Goal: Task Accomplishment & Management: Use online tool/utility

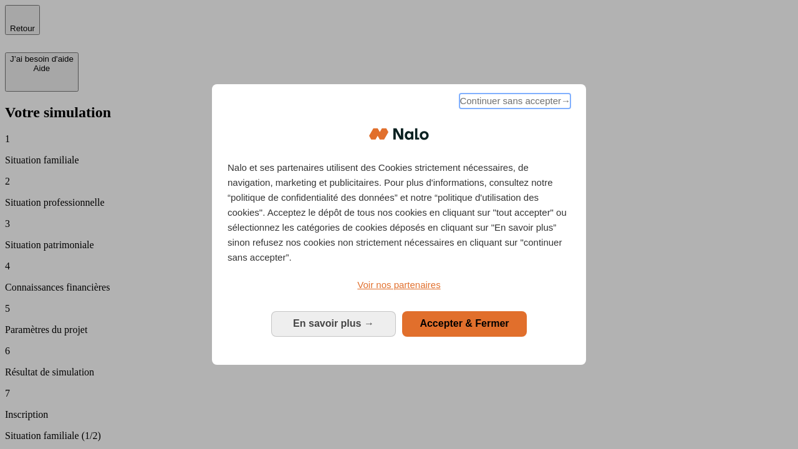
click at [514, 103] on span "Continuer sans accepter →" at bounding box center [515, 101] width 111 height 15
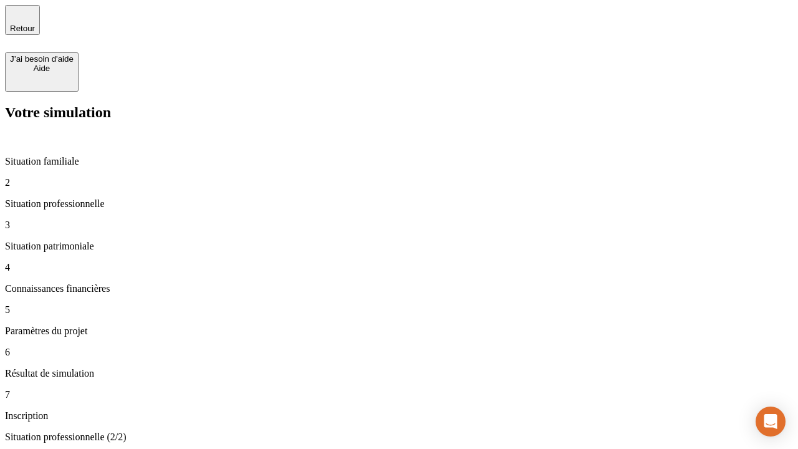
type input "30 000"
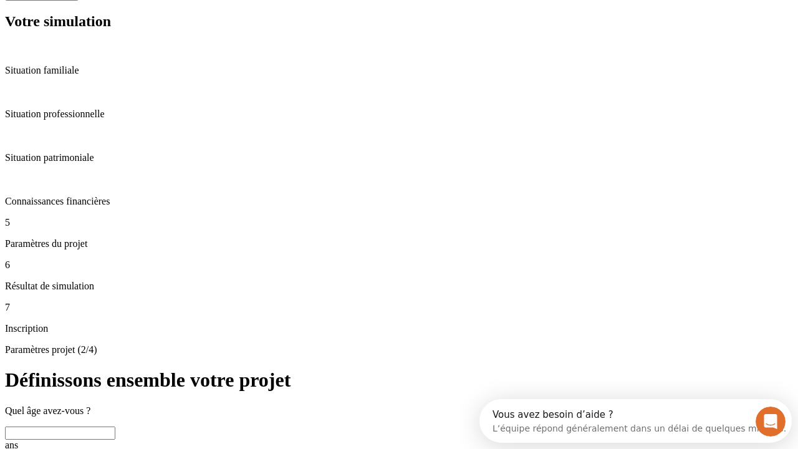
scroll to position [24, 0]
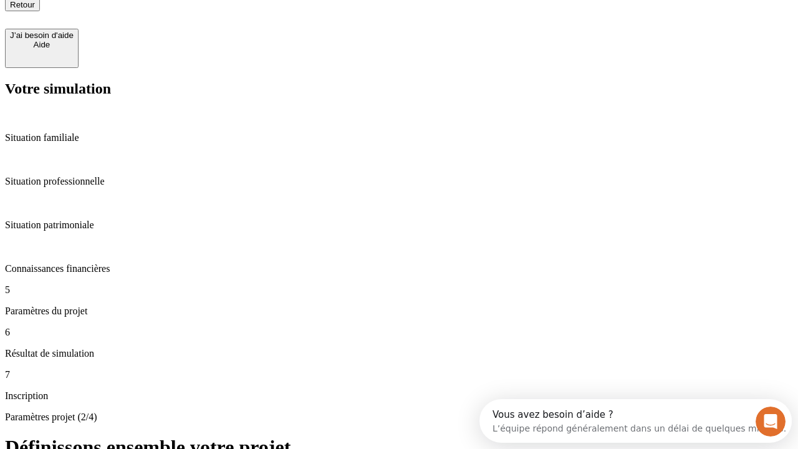
type input "25"
type input "64"
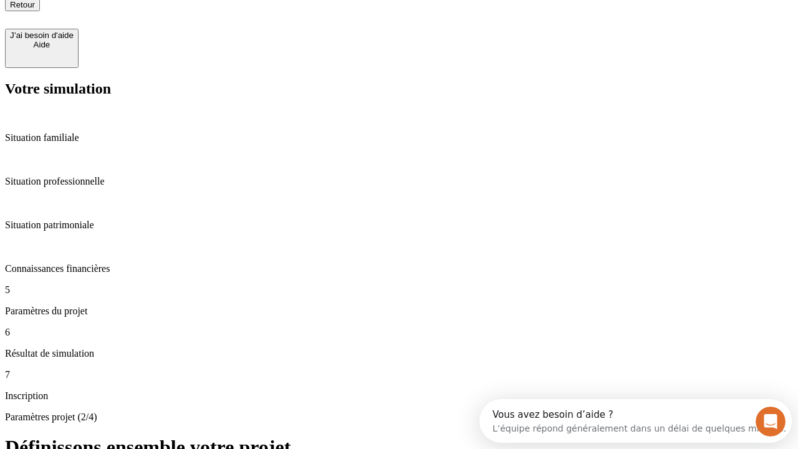
type input "1 000"
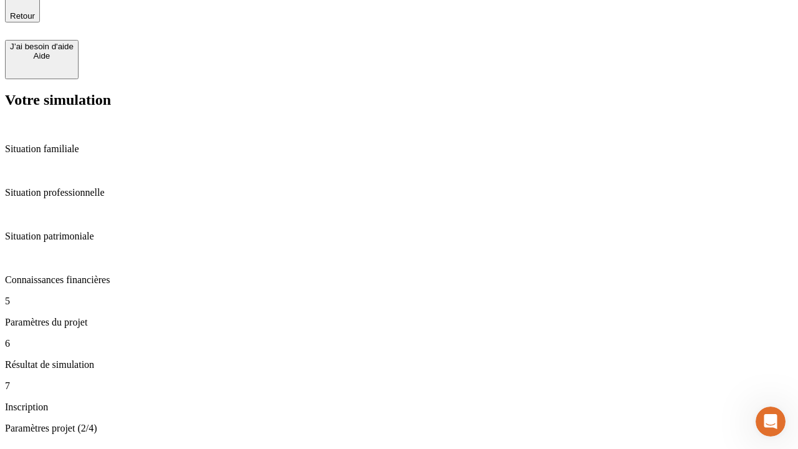
type input "640"
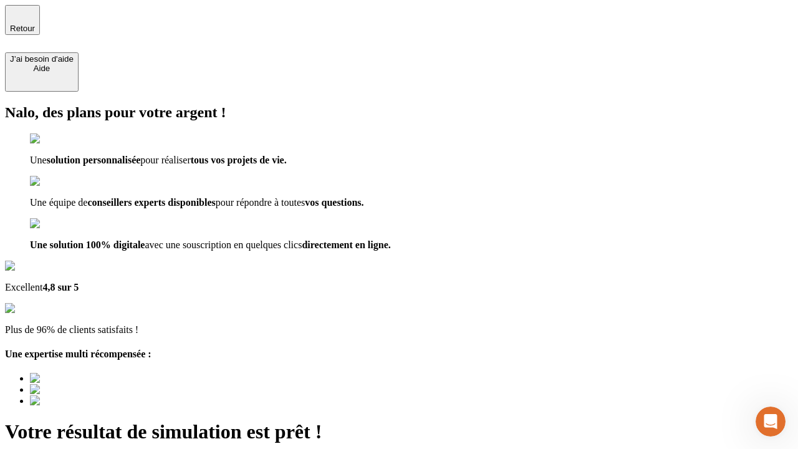
type input "[EMAIL_ADDRESS][PERSON_NAME][DOMAIN_NAME]"
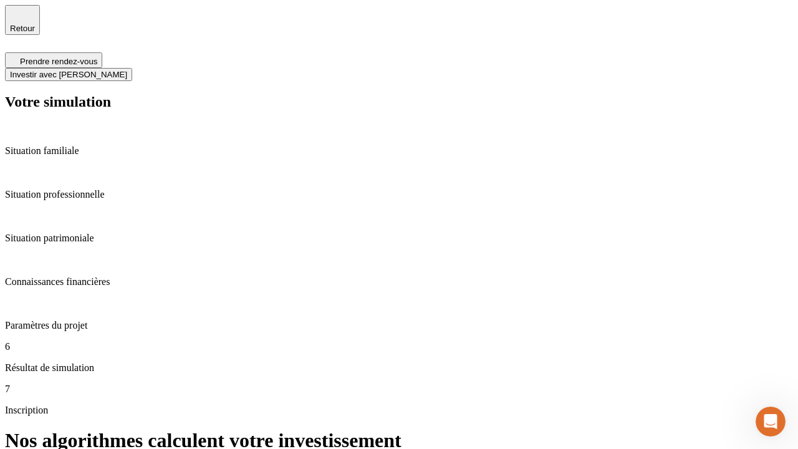
click at [127, 70] on span "Investir avec [PERSON_NAME]" at bounding box center [68, 74] width 117 height 9
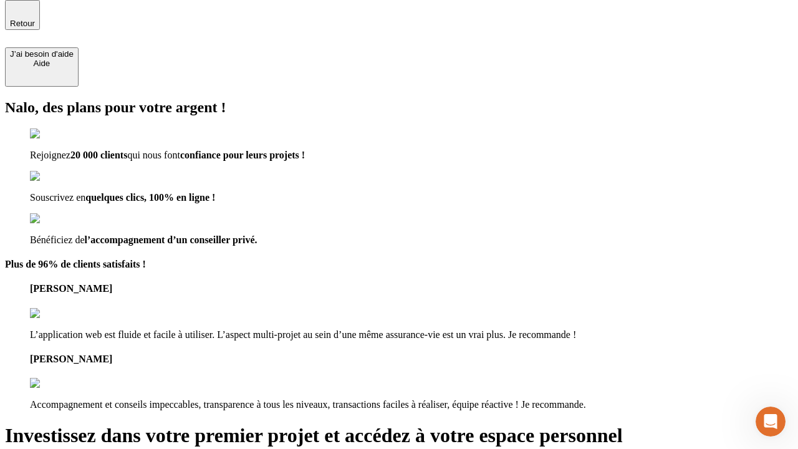
scroll to position [4, 0]
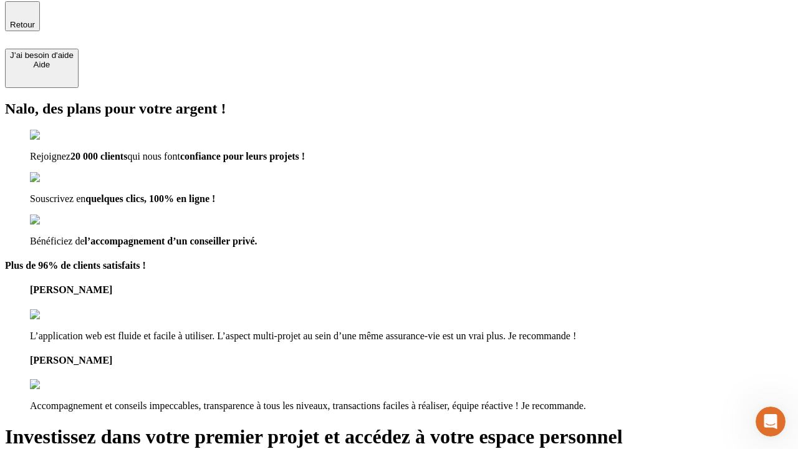
type input "[PERSON_NAME][EMAIL_ADDRESS][DOMAIN_NAME]"
